Goal: Transaction & Acquisition: Purchase product/service

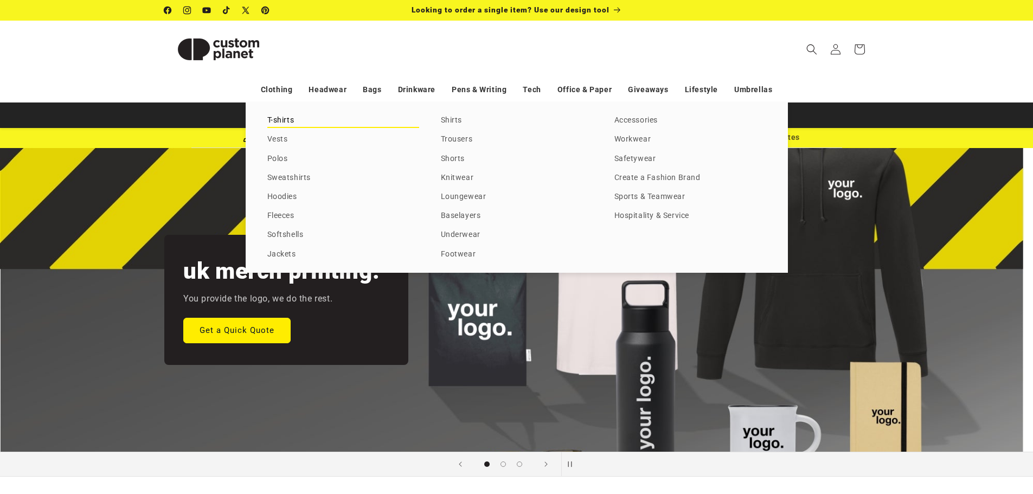
click at [284, 119] on link "T-shirts" at bounding box center [343, 120] width 152 height 15
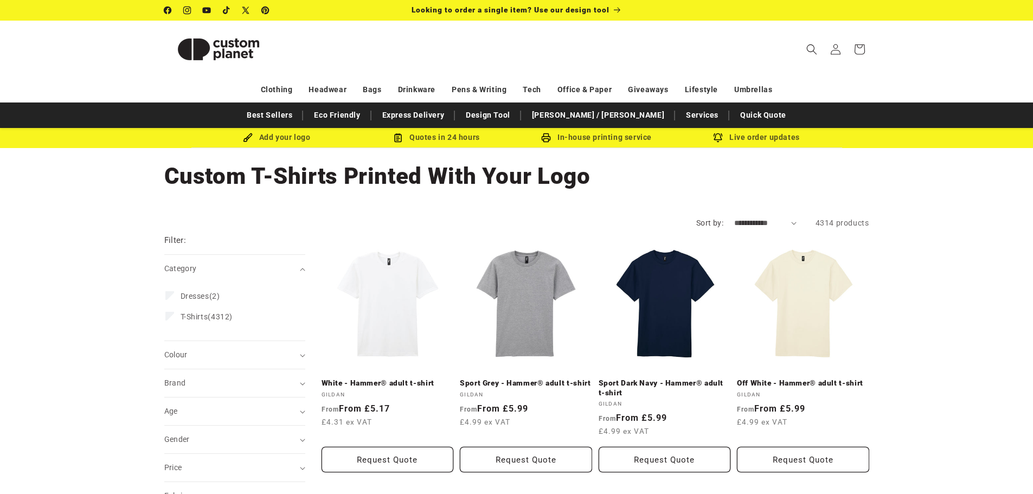
drag, startPoint x: 179, startPoint y: 333, endPoint x: 266, endPoint y: 118, distance: 232.3
click at [93, 191] on div "Collection: Custom T-Shirts Printed With Your Logo" at bounding box center [516, 176] width 1033 height 56
click at [857, 166] on h1 "Collection: Custom T-Shirts Printed With Your Logo" at bounding box center [516, 176] width 705 height 29
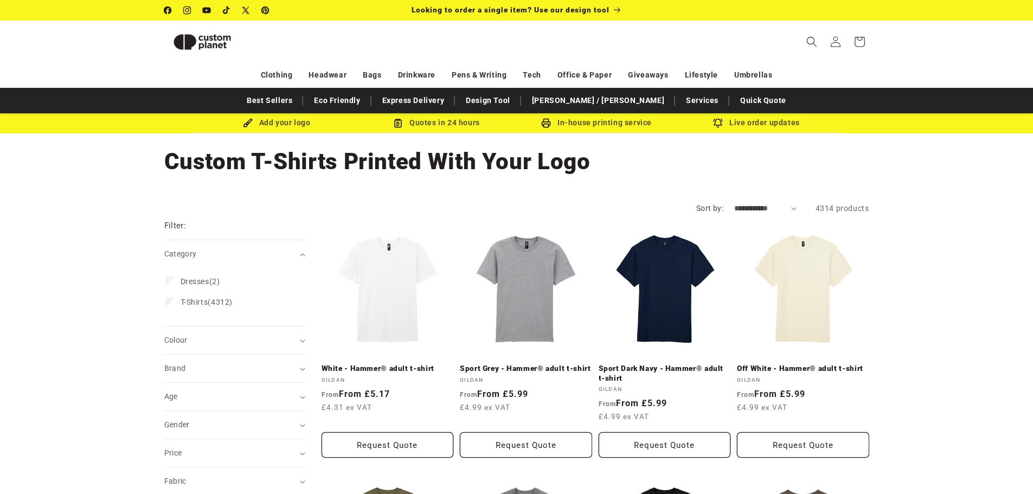
drag, startPoint x: 796, startPoint y: 68, endPoint x: 737, endPoint y: 9, distance: 83.2
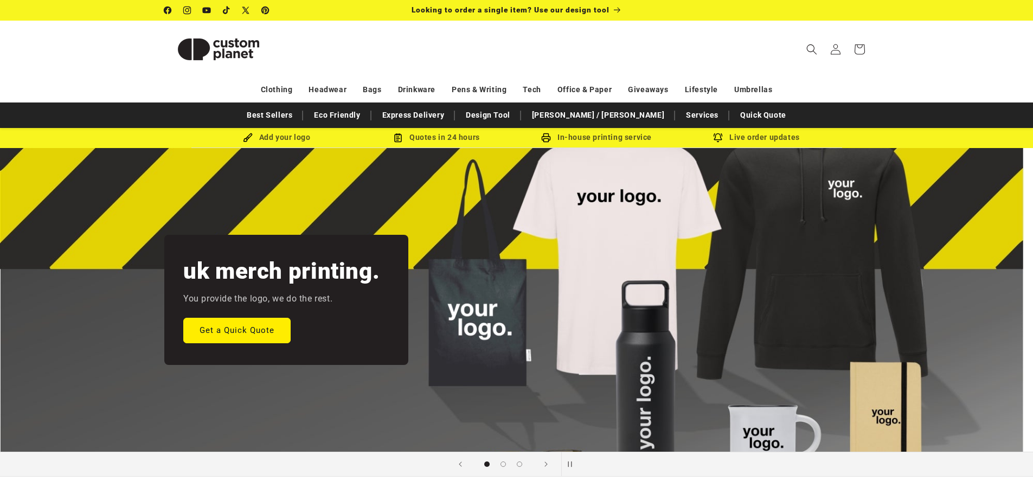
click at [146, 300] on div "uk merch printing. You provide the logo, we do the rest. Get a Quick Quote" at bounding box center [516, 300] width 759 height 304
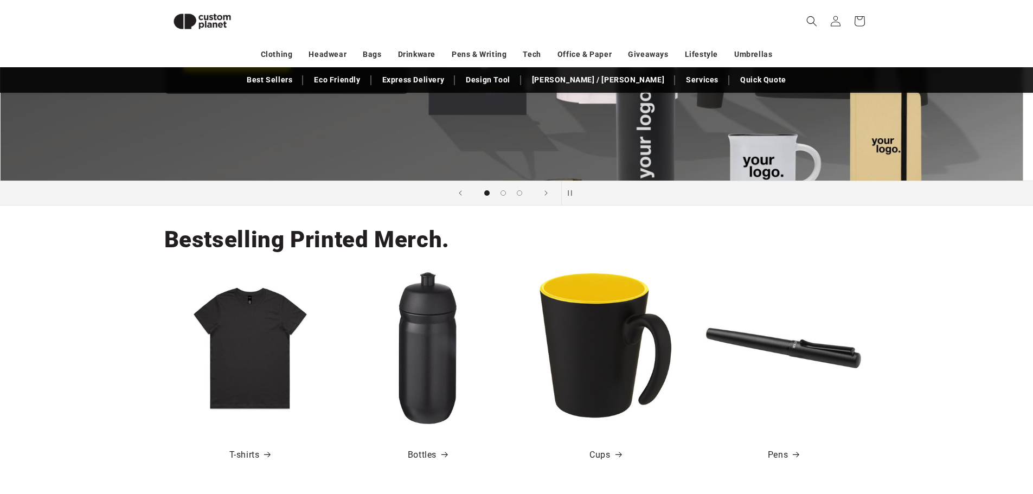
scroll to position [148, 0]
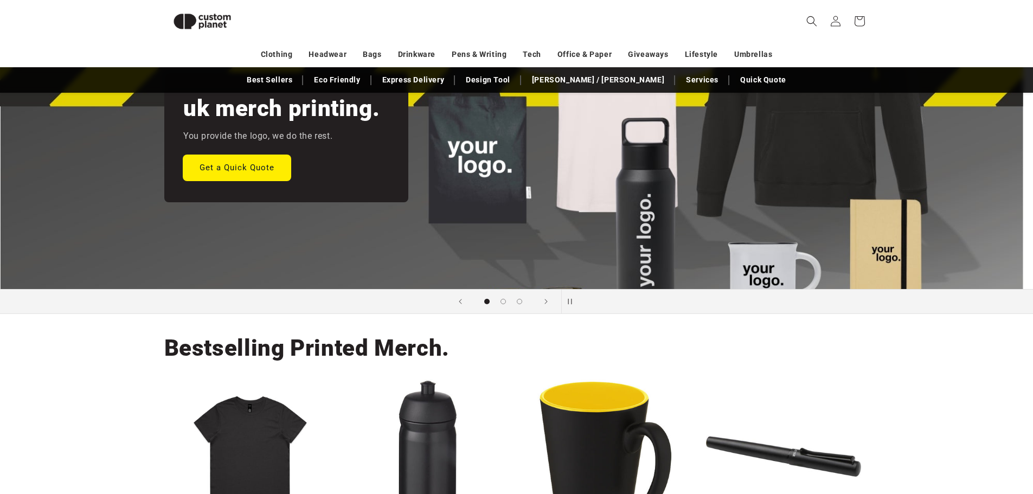
click at [245, 176] on link "Get a Quick Quote" at bounding box center [236, 166] width 107 height 25
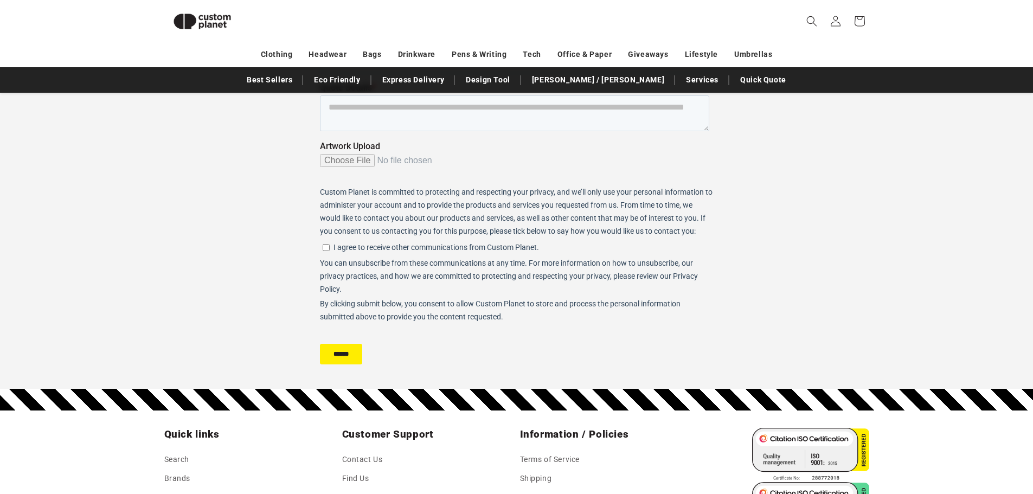
scroll to position [256, 0]
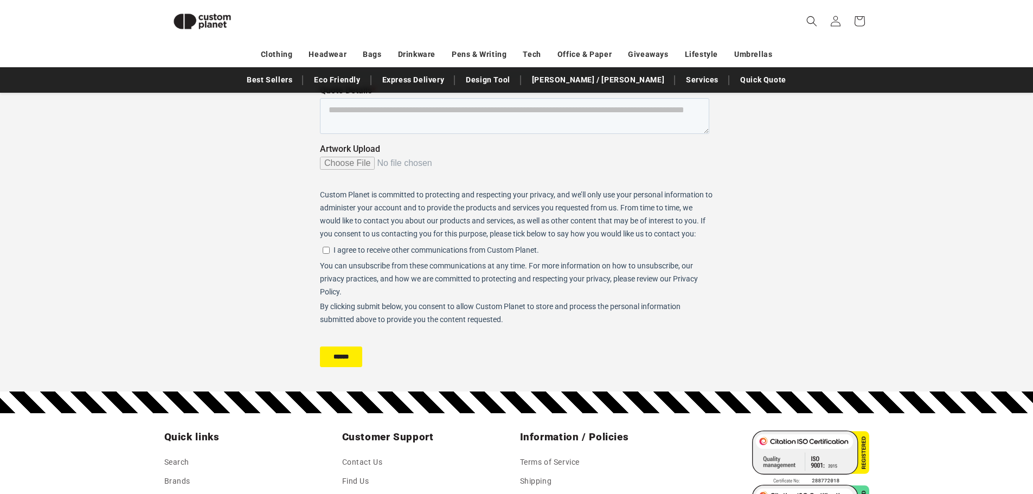
drag, startPoint x: 588, startPoint y: 169, endPoint x: 405, endPoint y: 282, distance: 215.0
click at [397, 229] on div "Custom Planet is committed to protecting and respecting your privacy, and we’ll…" at bounding box center [516, 214] width 394 height 52
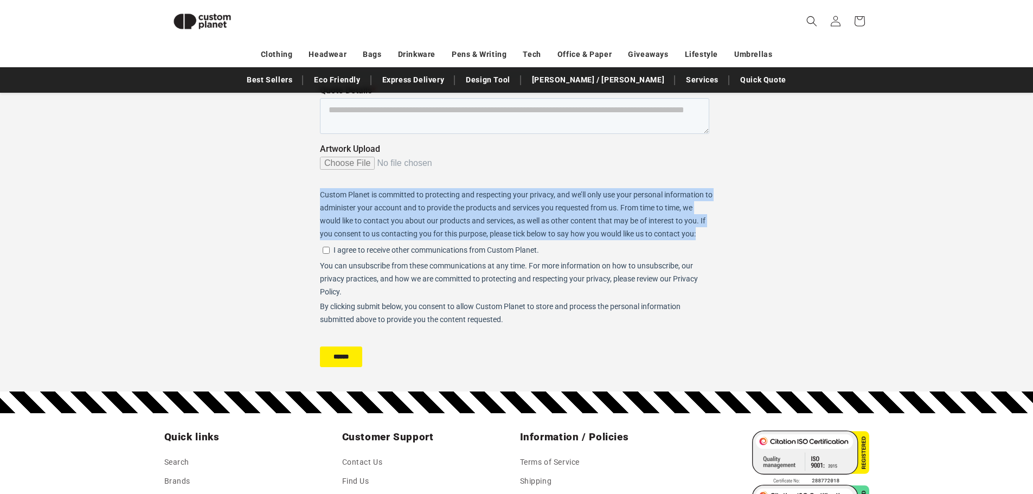
click at [397, 229] on div "Custom Planet is committed to protecting and respecting your privacy, and we’ll…" at bounding box center [516, 214] width 394 height 52
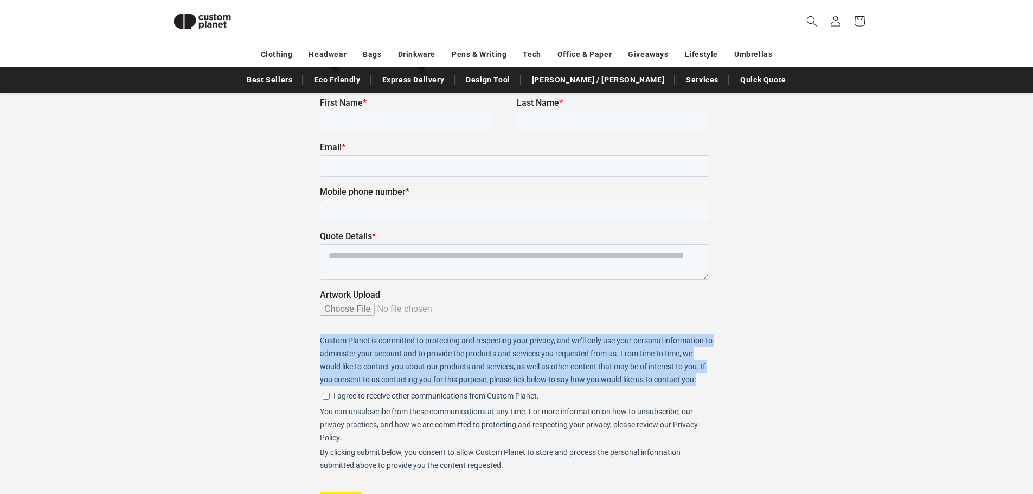
scroll to position [94, 0]
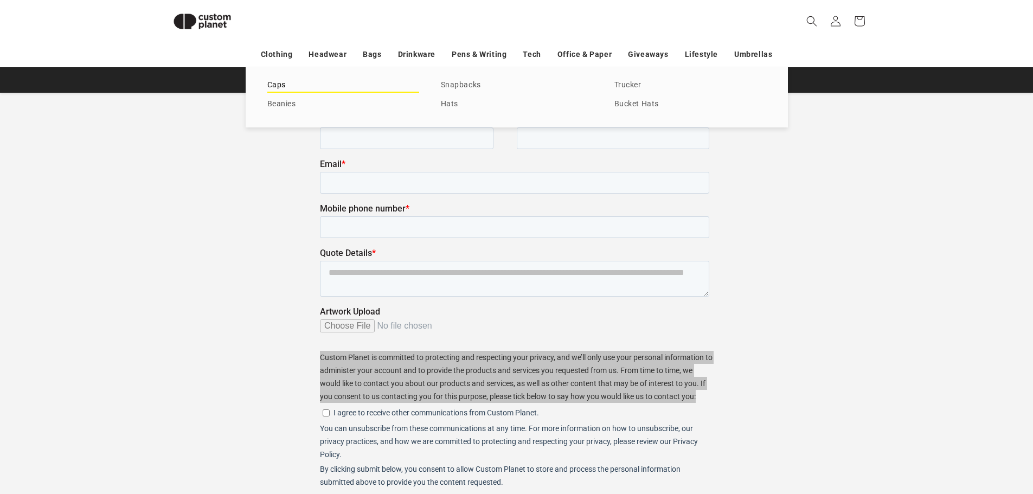
click at [281, 86] on link "Caps" at bounding box center [343, 85] width 152 height 15
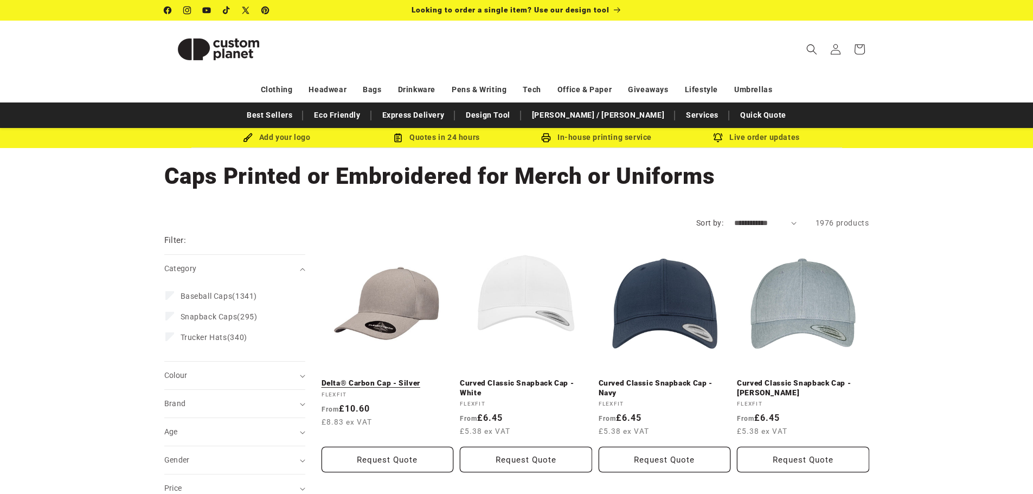
click at [383, 378] on link "Delta® Carbon Cap - Silver" at bounding box center [387, 383] width 132 height 10
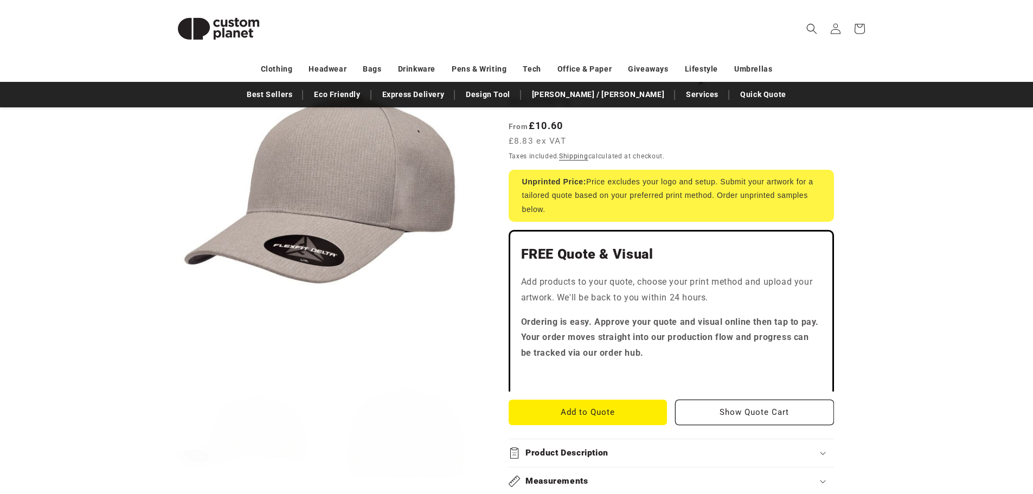
scroll to position [160, 0]
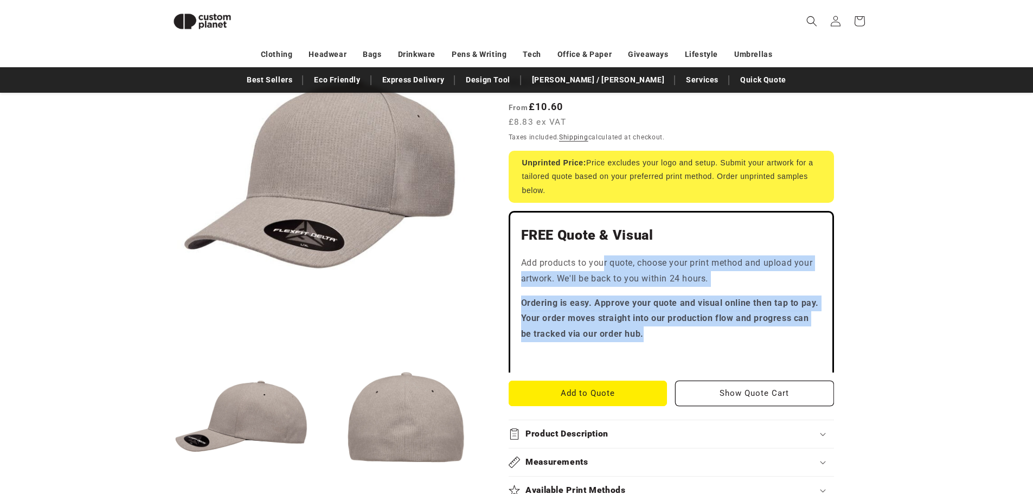
drag, startPoint x: 604, startPoint y: 270, endPoint x: 694, endPoint y: 338, distance: 112.6
click at [694, 338] on div "FREE Quote & Visual Add products to your quote, choose your print method and up…" at bounding box center [670, 292] width 325 height 162
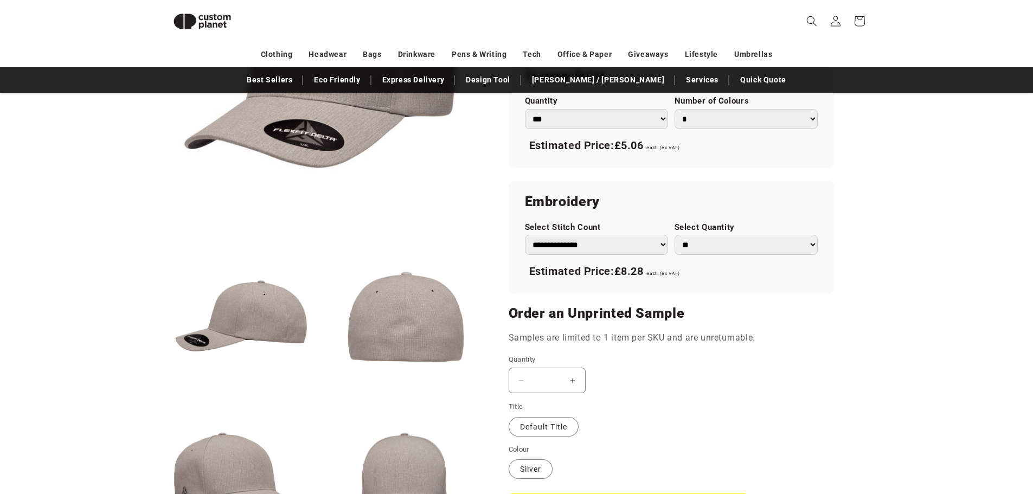
drag, startPoint x: 826, startPoint y: 88, endPoint x: 675, endPoint y: 117, distance: 153.5
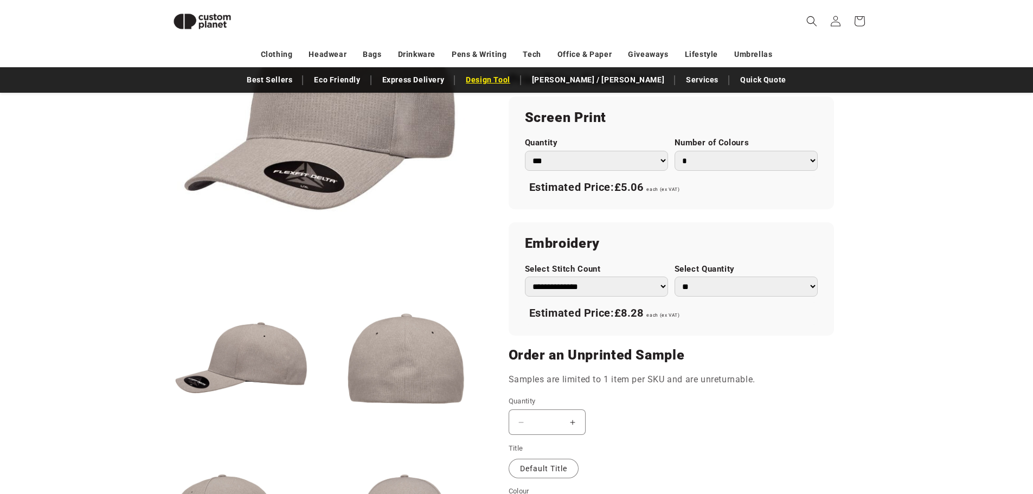
click at [516, 79] on link "Design Tool" at bounding box center [487, 79] width 55 height 19
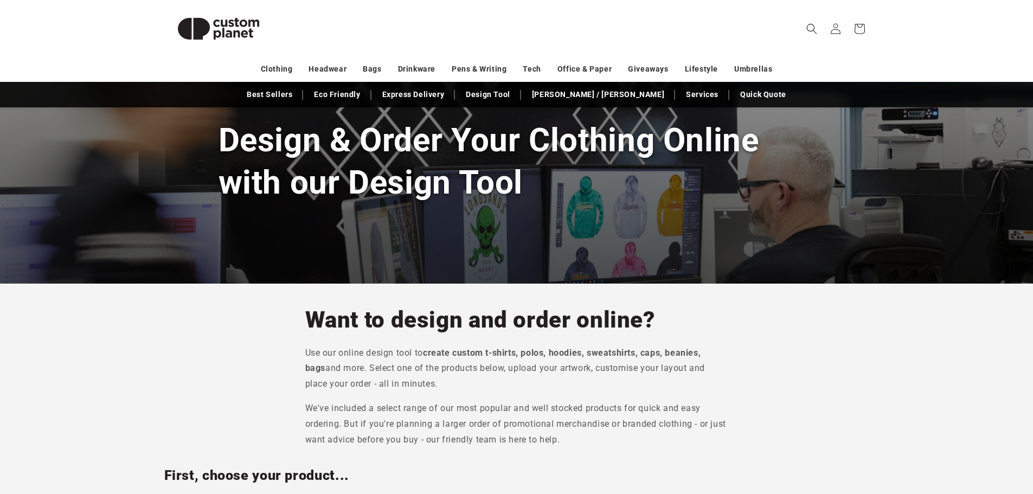
click at [416, 249] on div "Design & Order Your Clothing Online with our Design Tool" at bounding box center [516, 162] width 1033 height 244
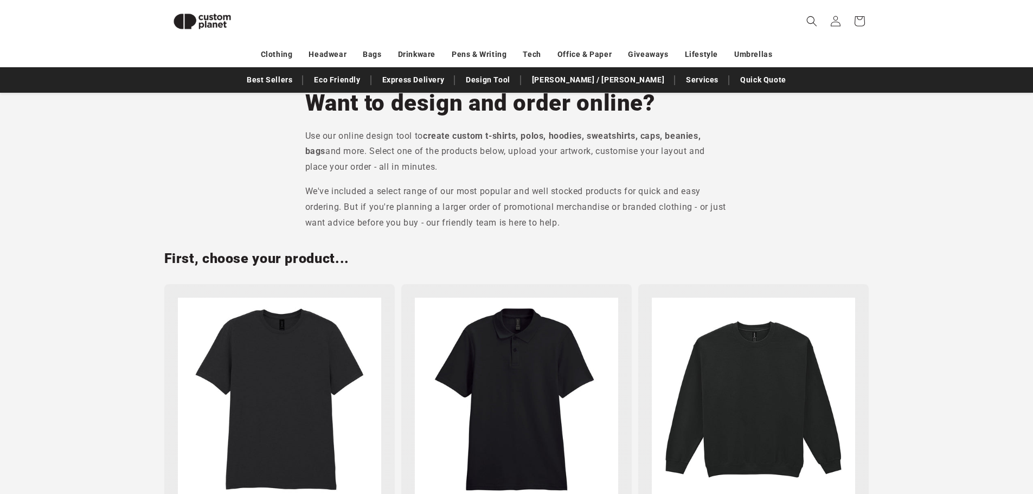
click at [423, 278] on div "First, choose your product... Unisex T-shirt Start Designing Polo Shirt Start D…" at bounding box center [516, 408] width 759 height 356
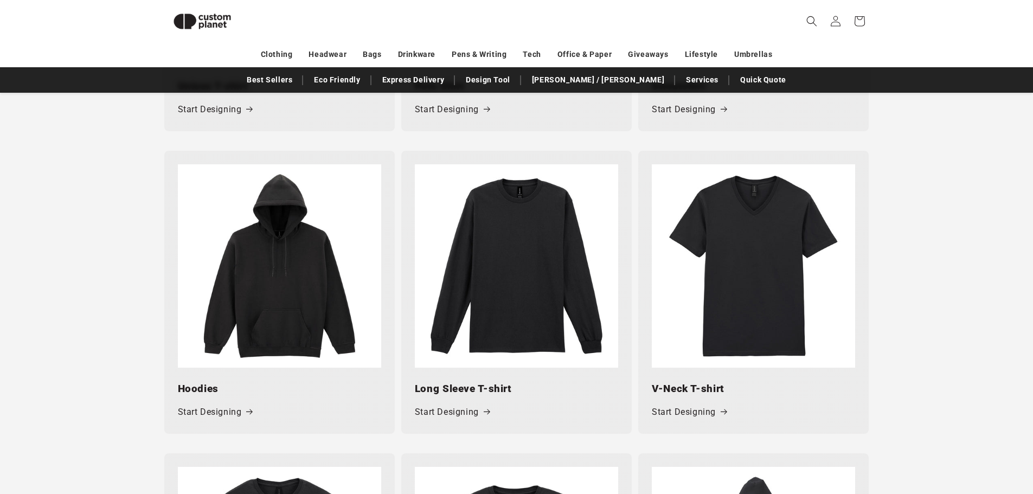
scroll to position [799, 0]
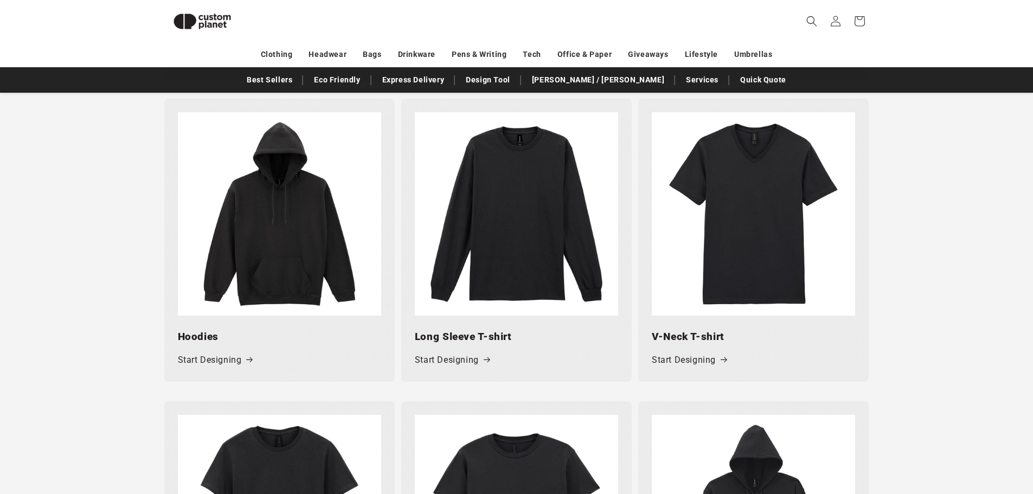
click at [265, 297] on img at bounding box center [279, 213] width 203 height 203
click at [217, 360] on link "Start Designing" at bounding box center [215, 360] width 75 height 16
click at [216, 360] on link "Start Designing" at bounding box center [215, 360] width 75 height 16
click at [203, 360] on link "Start Designing" at bounding box center [215, 360] width 75 height 16
